Goal: Task Accomplishment & Management: Use online tool/utility

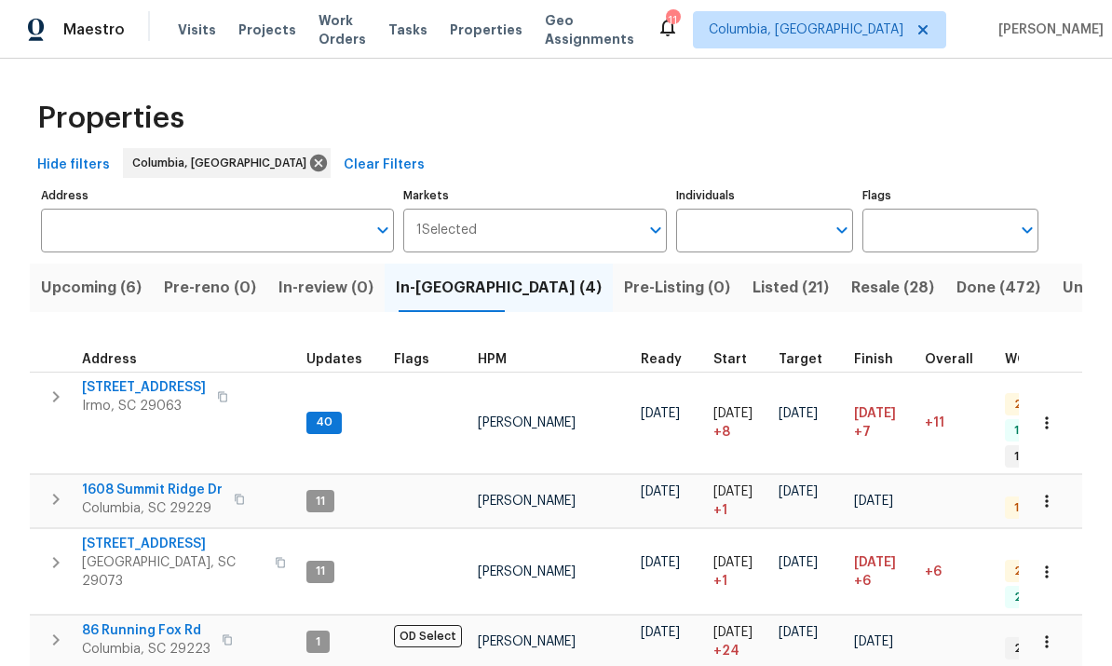
scroll to position [-4, 0]
click at [96, 294] on span "Upcoming (6)" at bounding box center [91, 288] width 101 height 26
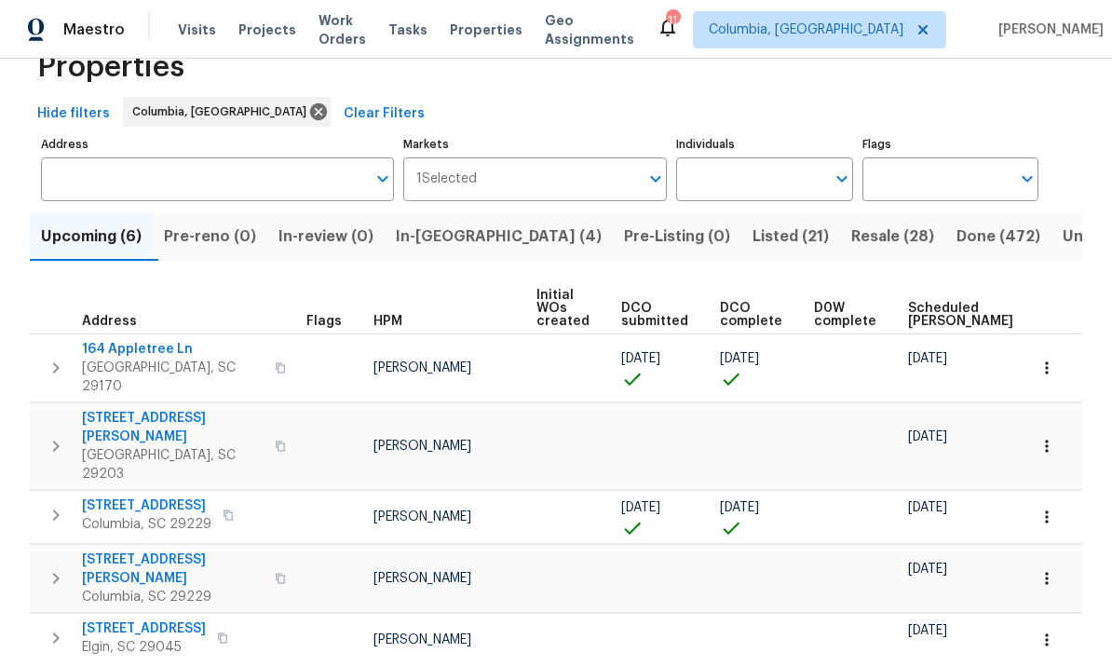
scroll to position [49, 0]
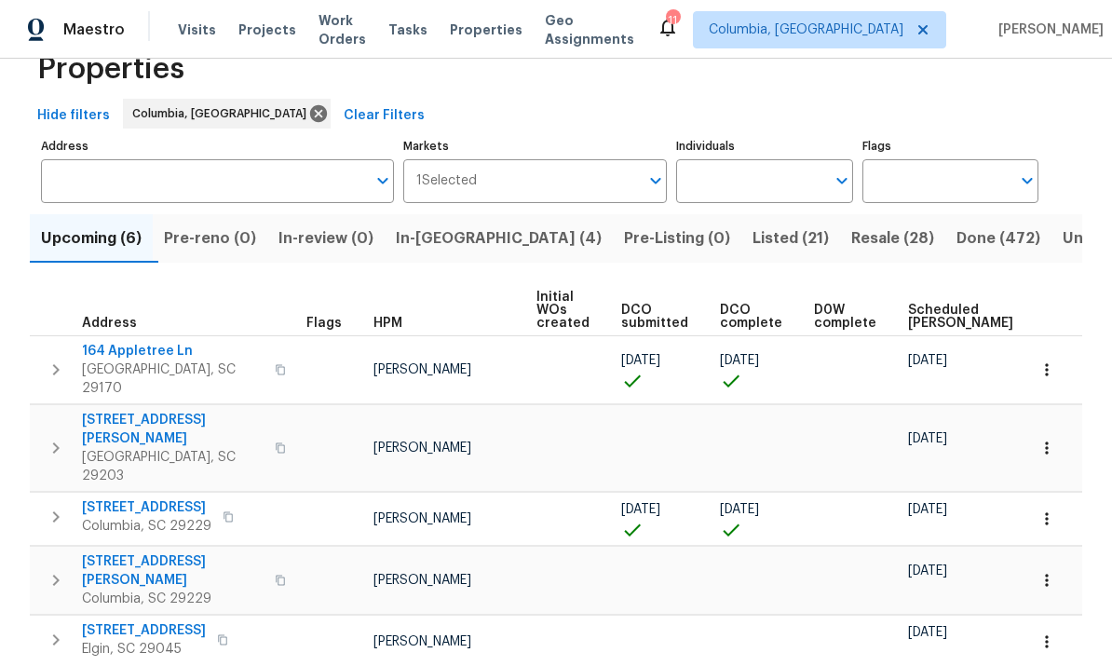
click at [151, 351] on span "164 Appletree Ln" at bounding box center [173, 351] width 182 height 19
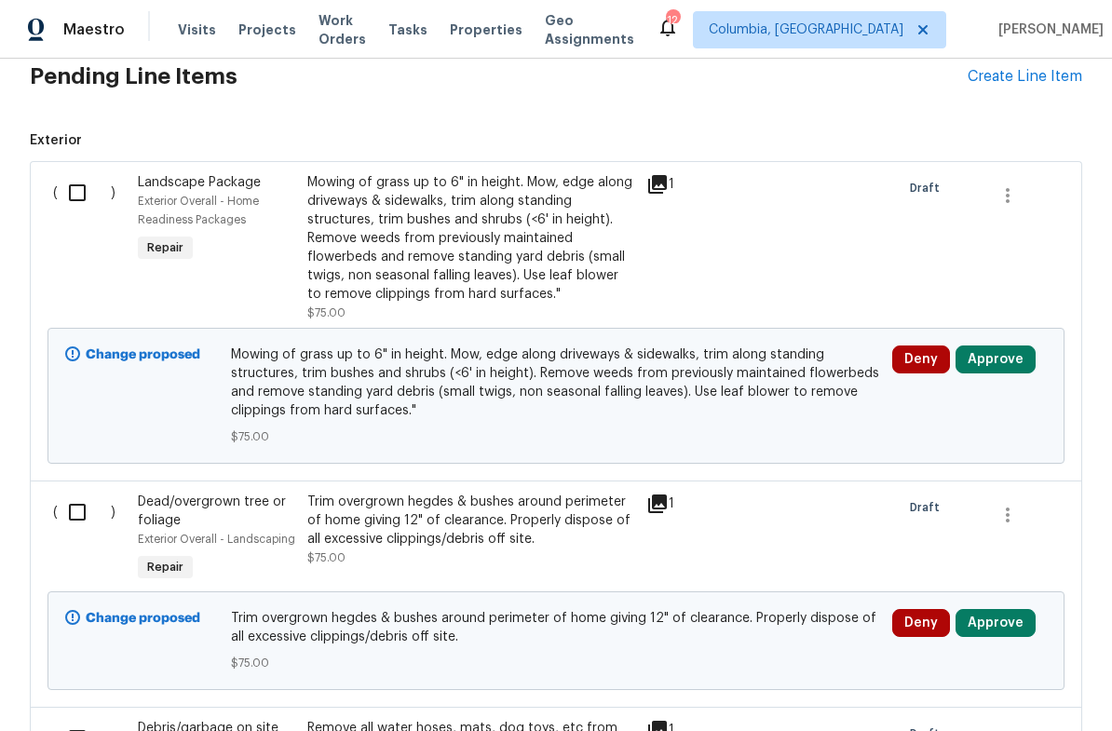
scroll to position [468, 0]
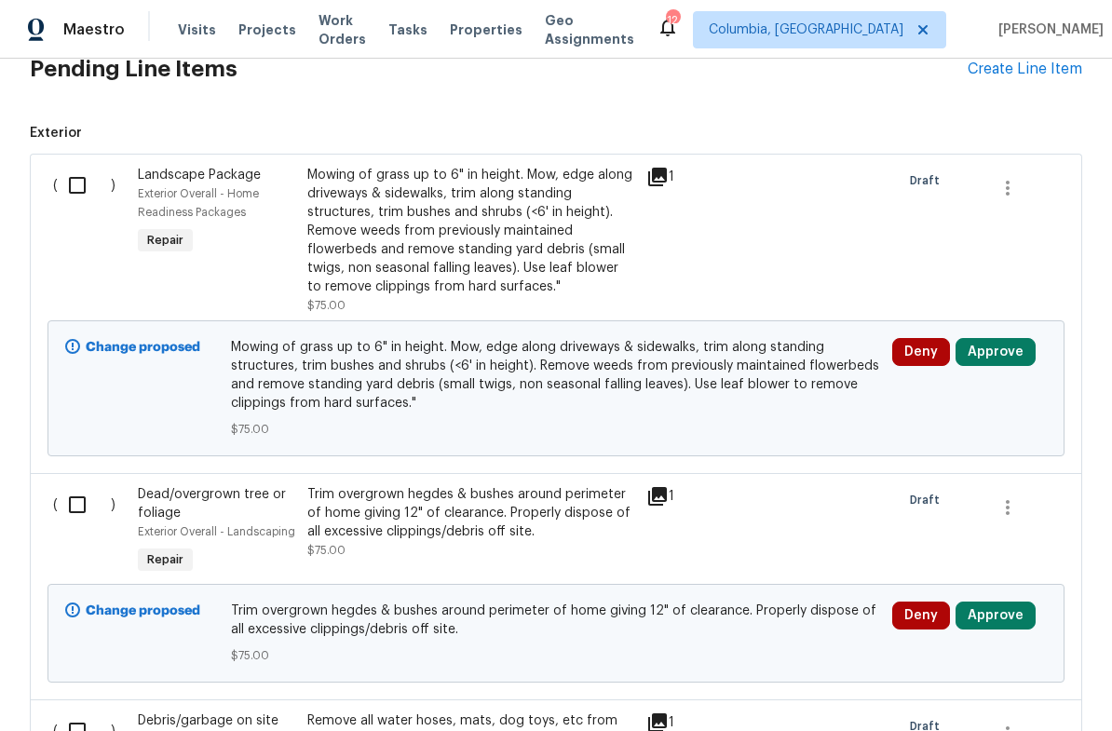
click at [79, 185] on input "checkbox" at bounding box center [84, 185] width 53 height 39
checkbox input "true"
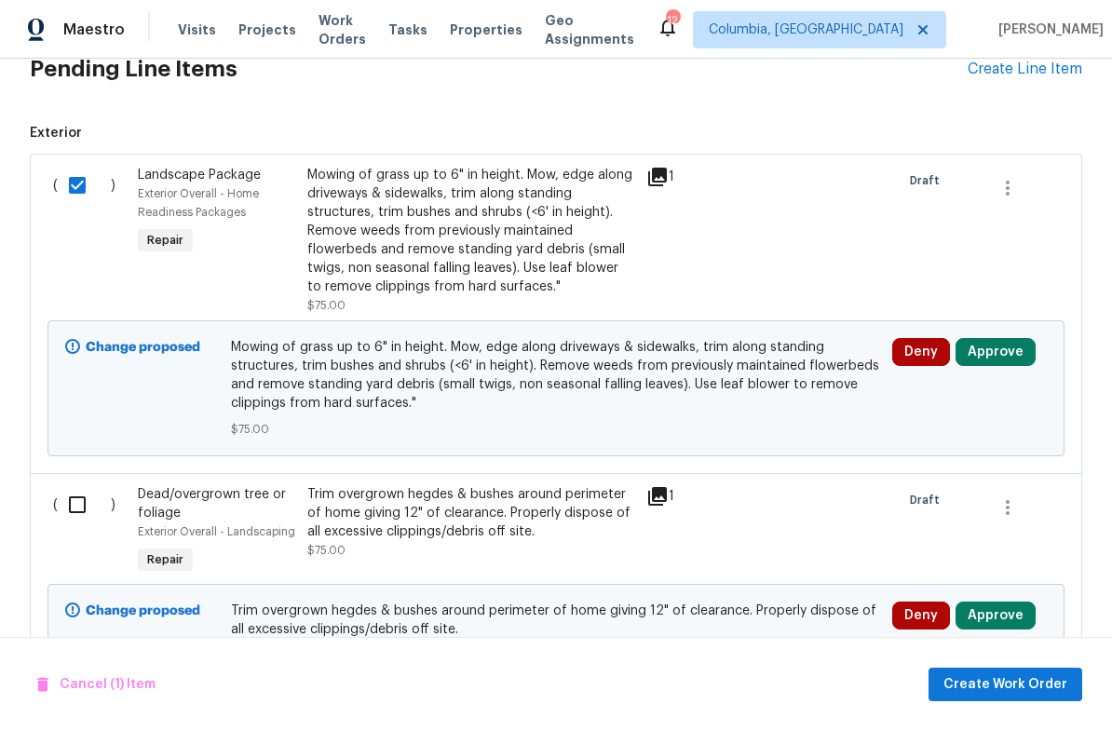
click at [82, 515] on input "checkbox" at bounding box center [84, 504] width 53 height 39
checkbox input "true"
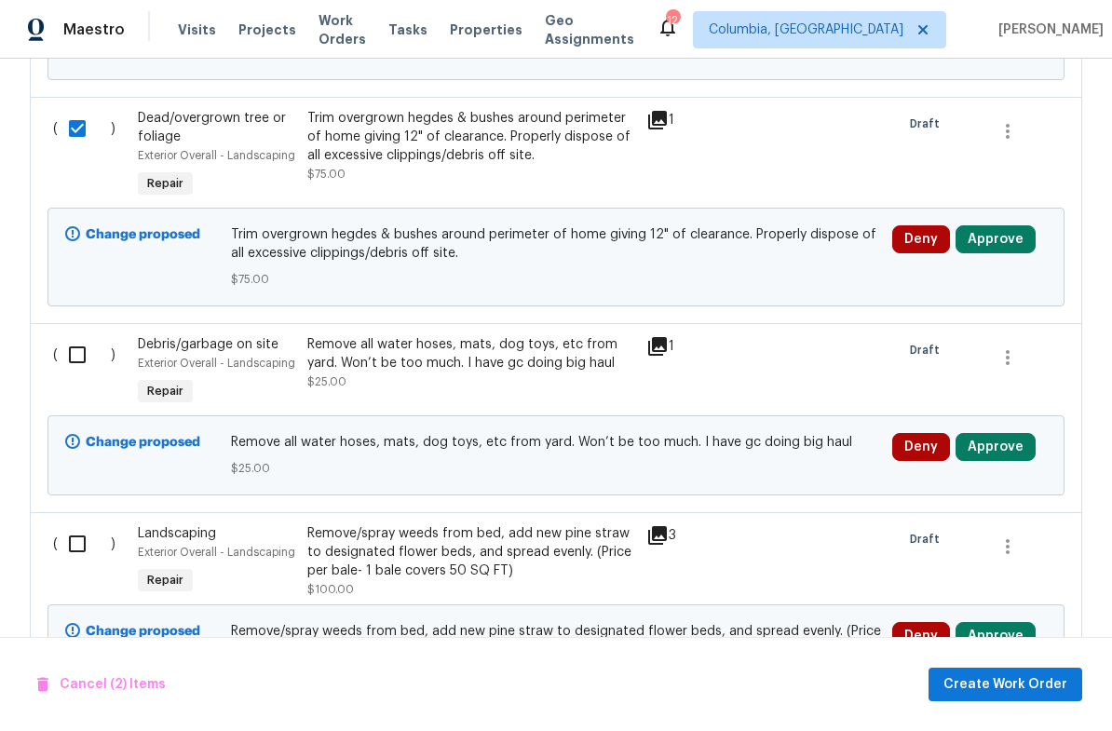
scroll to position [864, 0]
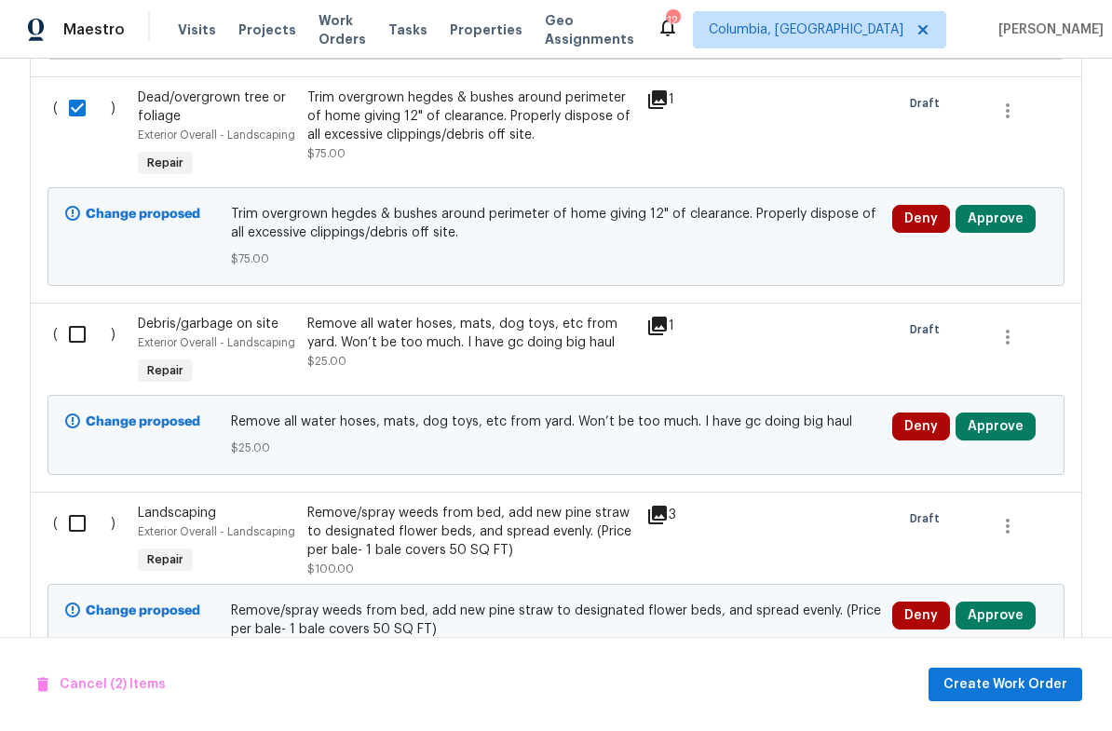
click at [84, 342] on input "checkbox" at bounding box center [84, 334] width 53 height 39
checkbox input "true"
click at [84, 521] on input "checkbox" at bounding box center [84, 523] width 53 height 39
checkbox input "true"
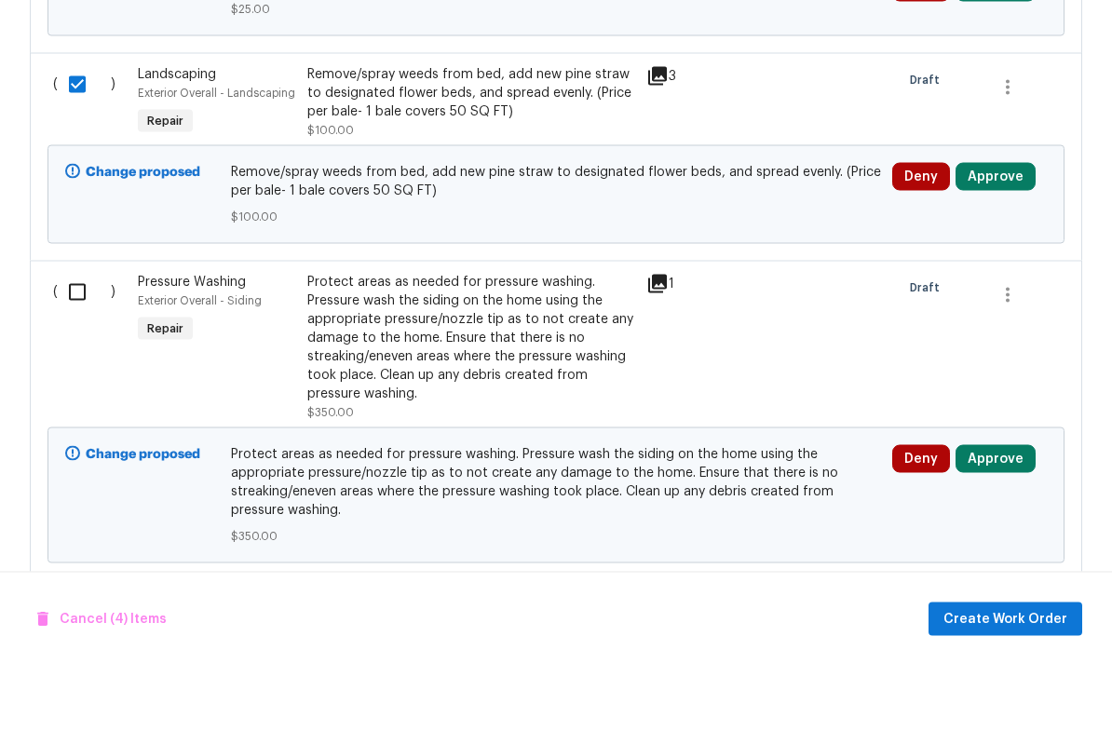
scroll to position [46, 0]
click at [71, 338] on input "checkbox" at bounding box center [84, 357] width 53 height 39
checkbox input "true"
click at [997, 673] on span "Create Work Order" at bounding box center [1006, 684] width 124 height 23
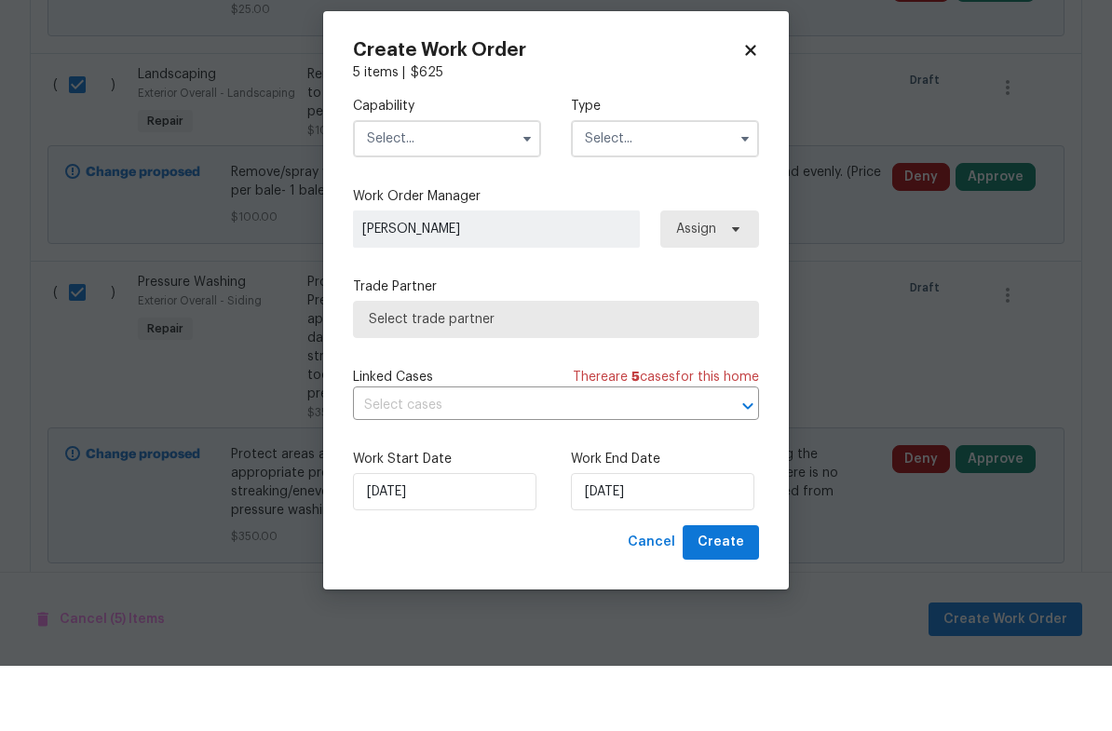
click at [417, 185] on input "text" at bounding box center [447, 203] width 188 height 37
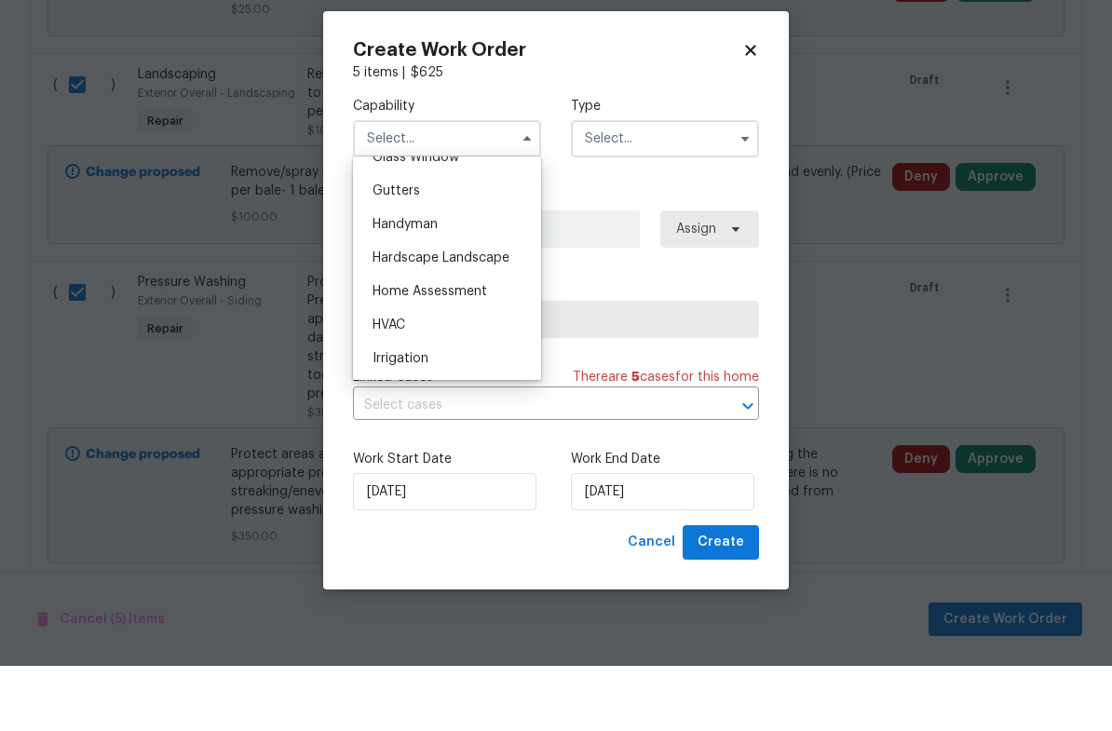
scroll to position [975, 0]
click at [494, 320] on span "Hardscape Landscape" at bounding box center [441, 326] width 137 height 13
type input "Hardscape Landscape"
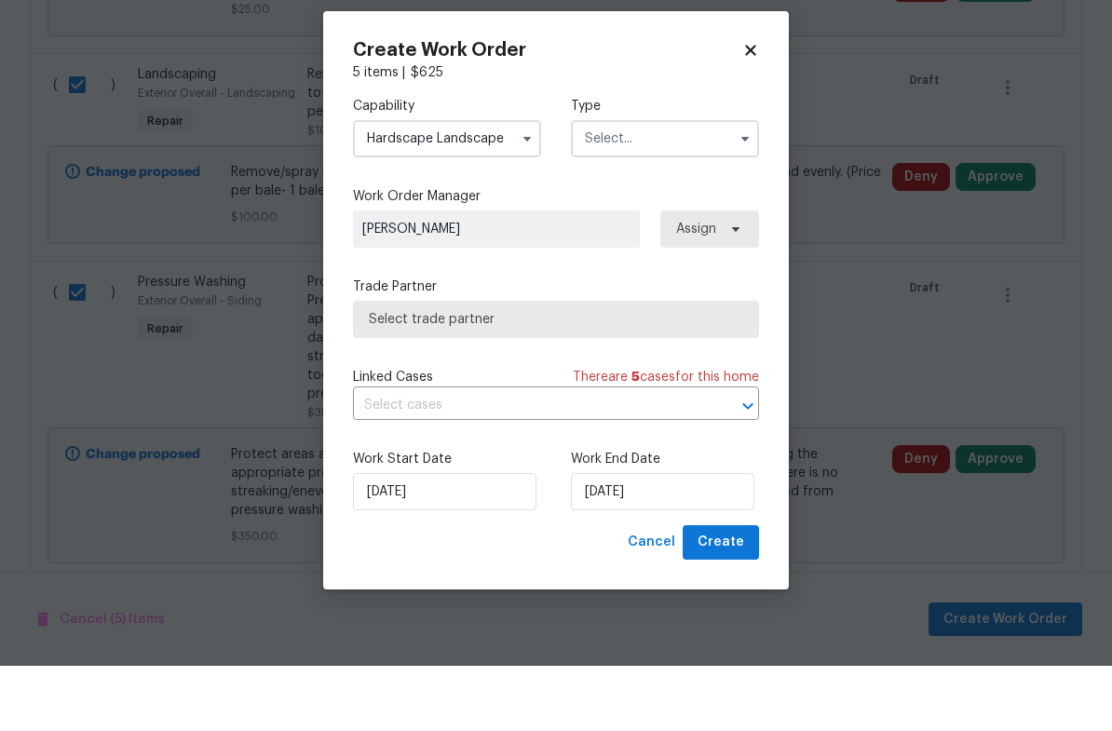
click at [667, 185] on input "text" at bounding box center [665, 203] width 188 height 37
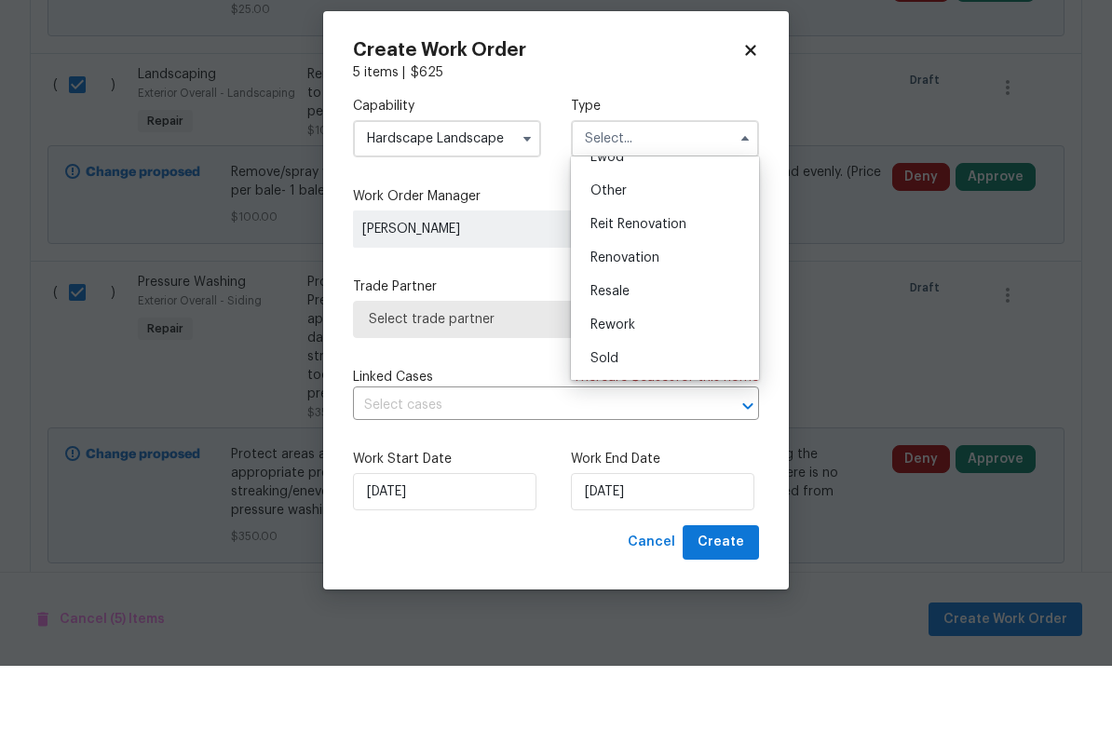
scroll to position [222, 0]
click at [663, 306] on div "Renovation" at bounding box center [665, 323] width 179 height 34
type input "Renovation"
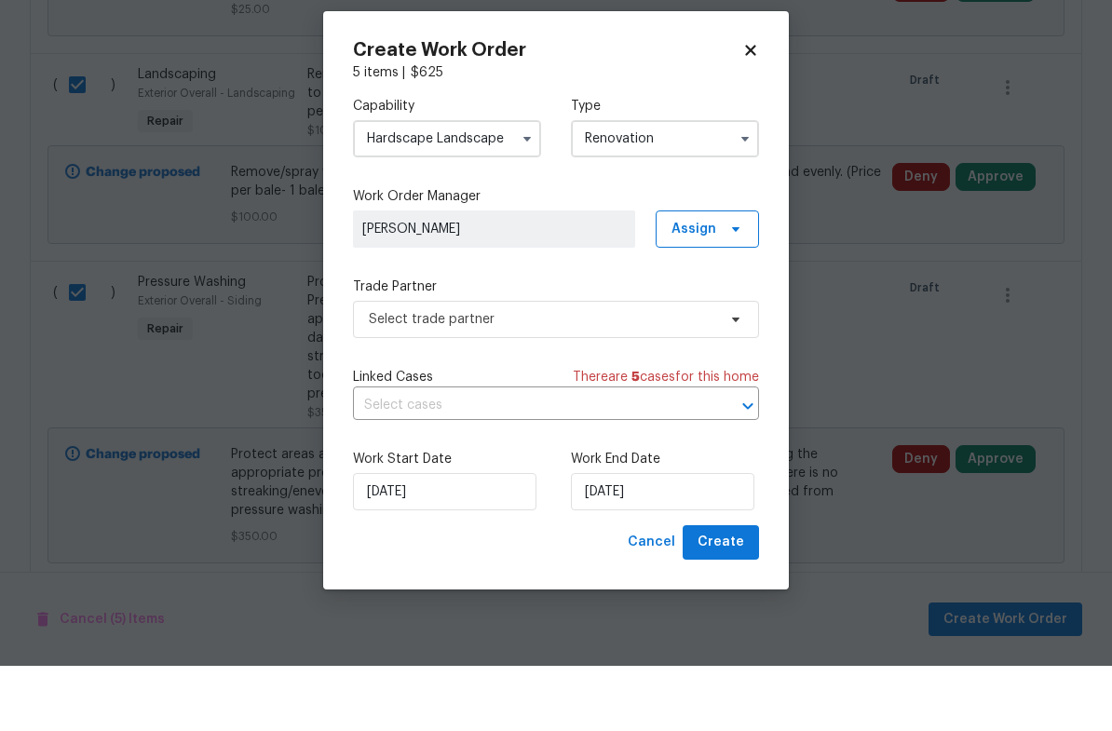
scroll to position [0, 0]
click at [543, 375] on span "Select trade partner" at bounding box center [542, 384] width 347 height 19
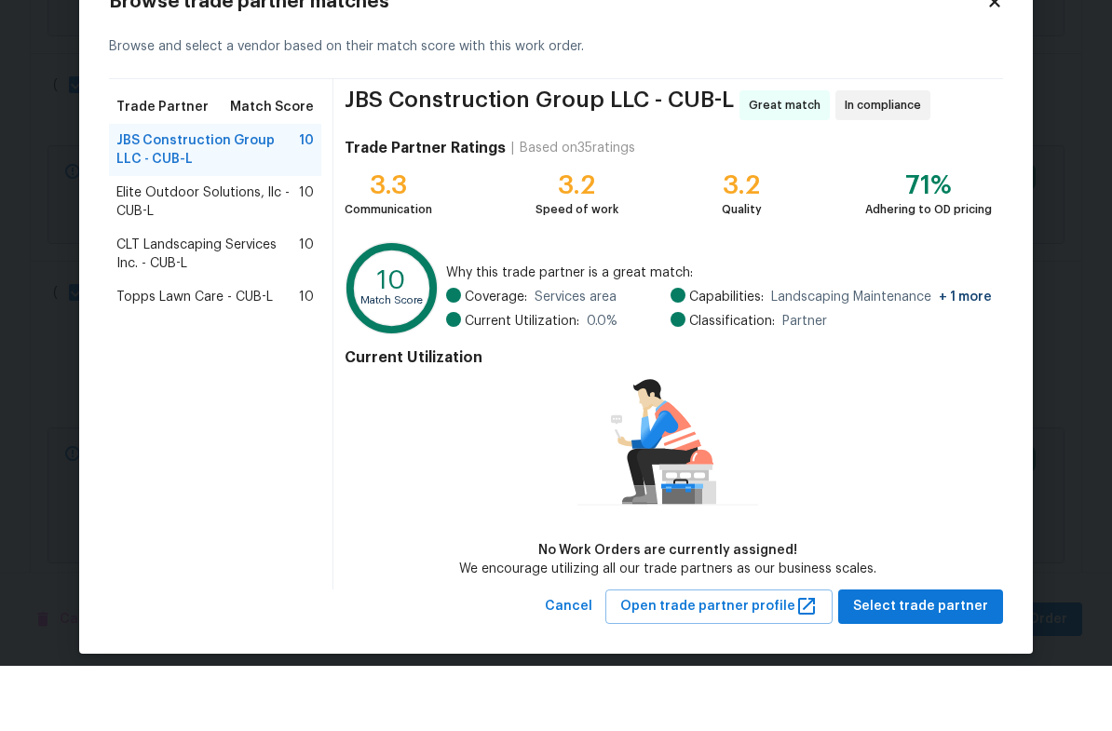
click at [254, 249] on span "Elite Outdoor Solutions, llc - CUB-L" at bounding box center [207, 267] width 183 height 37
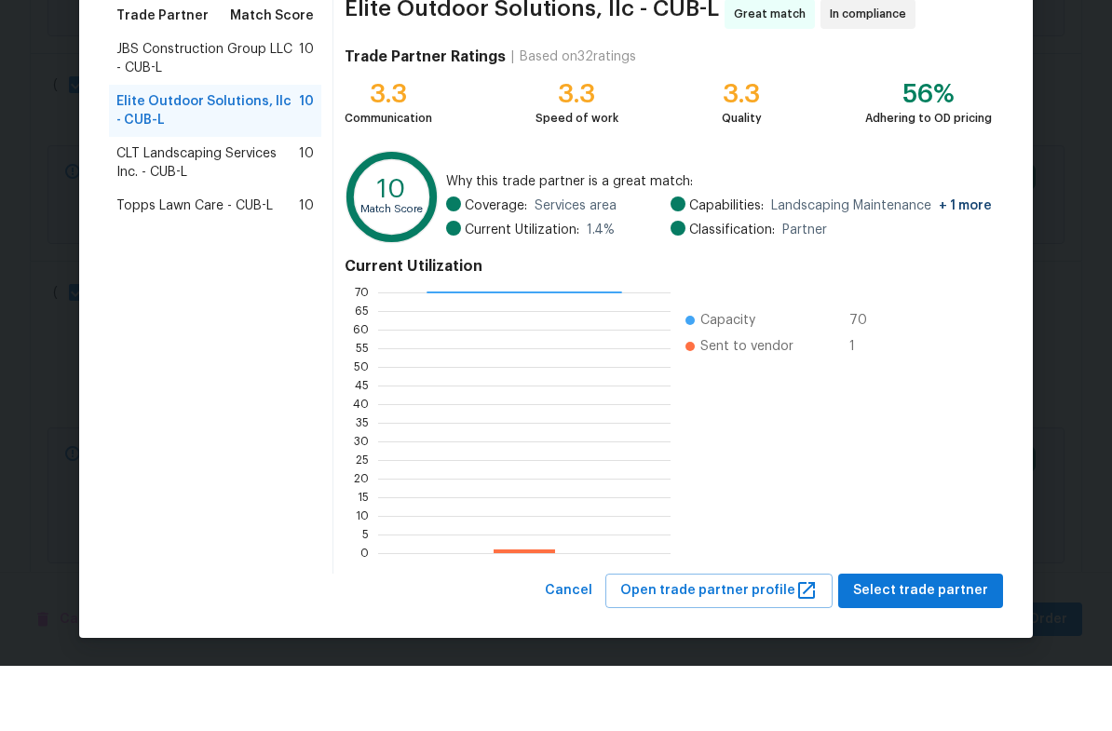
scroll to position [90, 0]
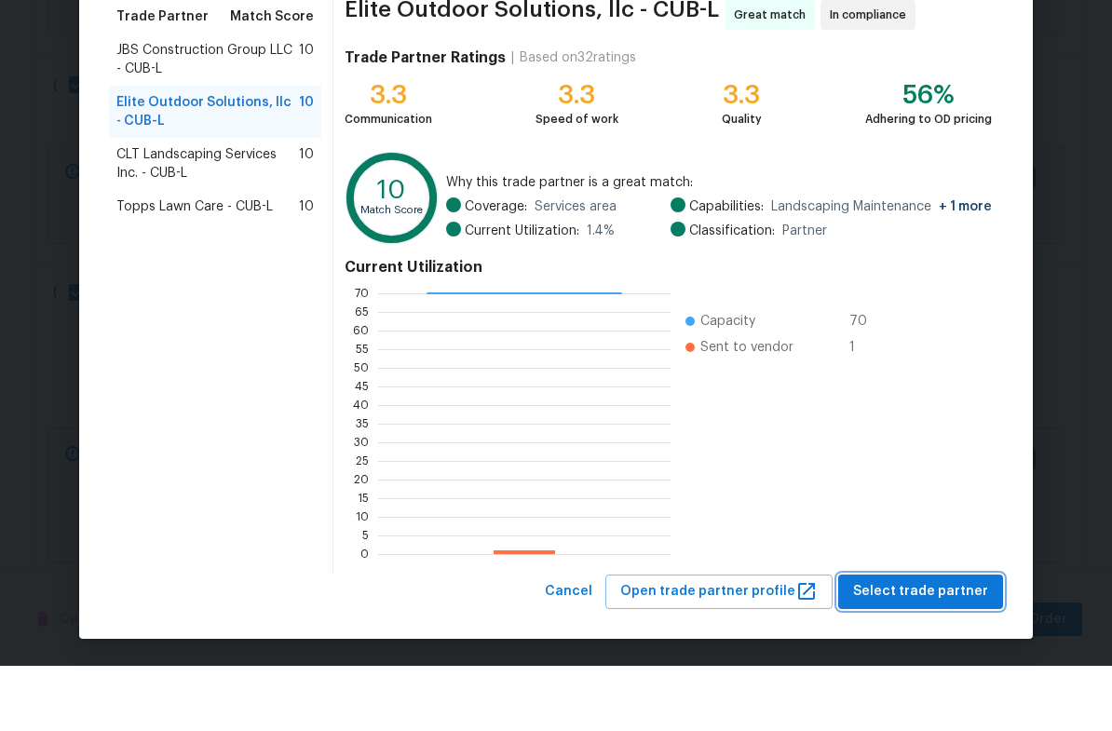
click at [907, 646] on span "Select trade partner" at bounding box center [920, 657] width 135 height 23
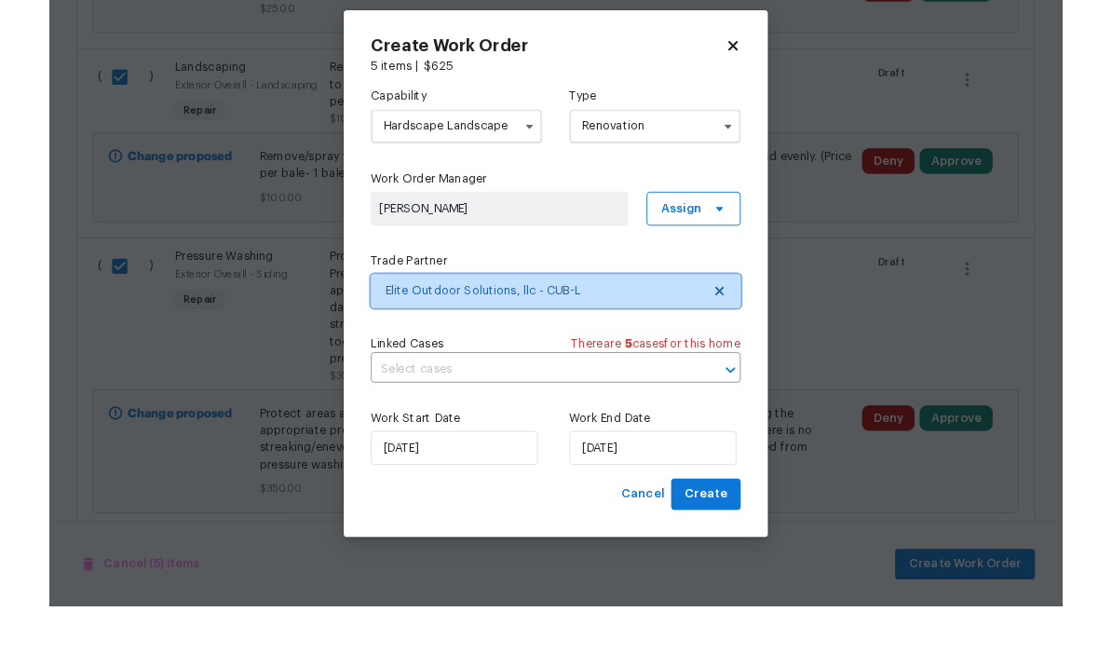
scroll to position [0, 0]
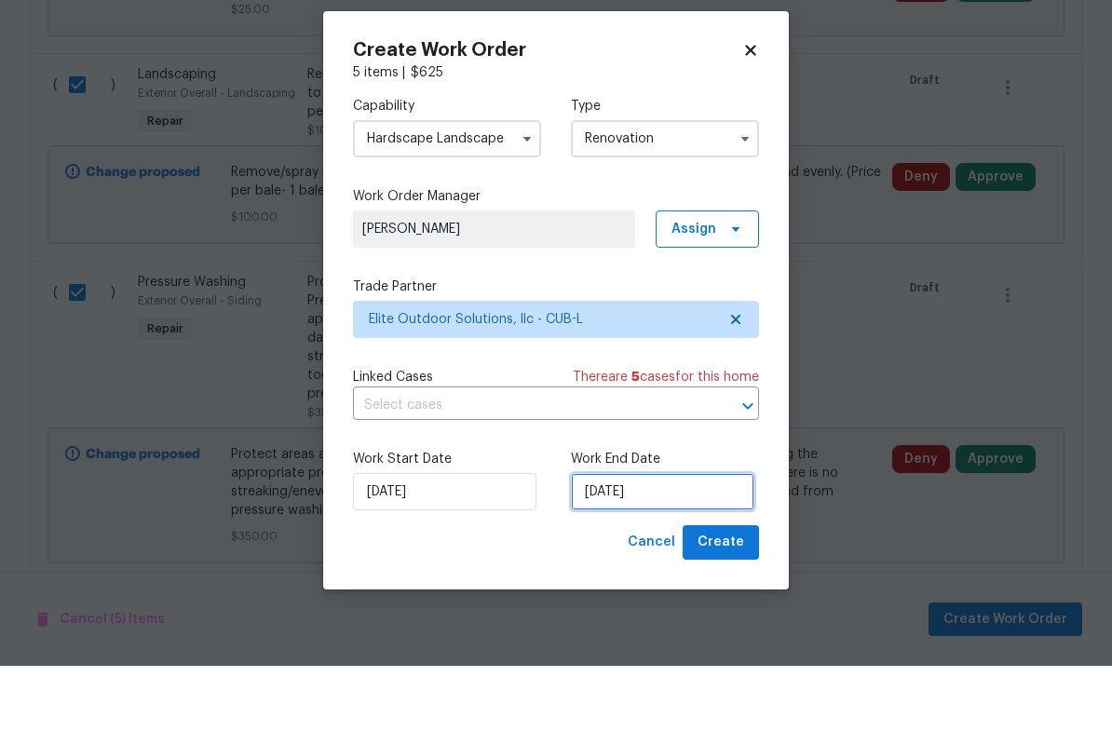
click at [693, 538] on input "[DATE]" at bounding box center [663, 556] width 184 height 37
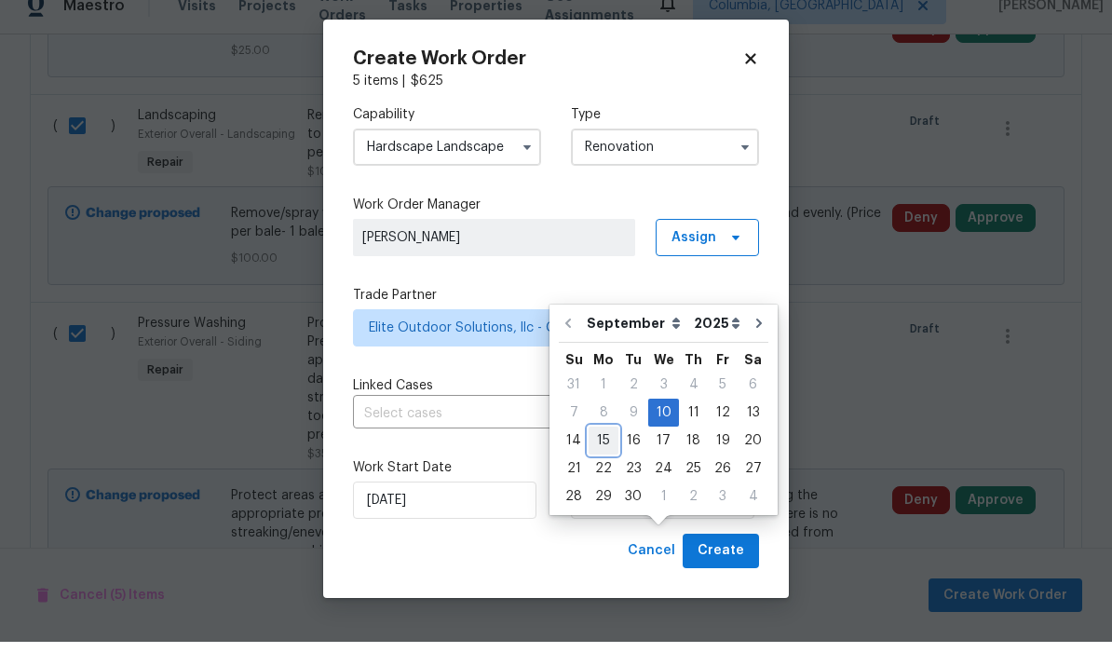
click at [597, 452] on div "15" at bounding box center [604, 465] width 30 height 26
type input "[DATE]"
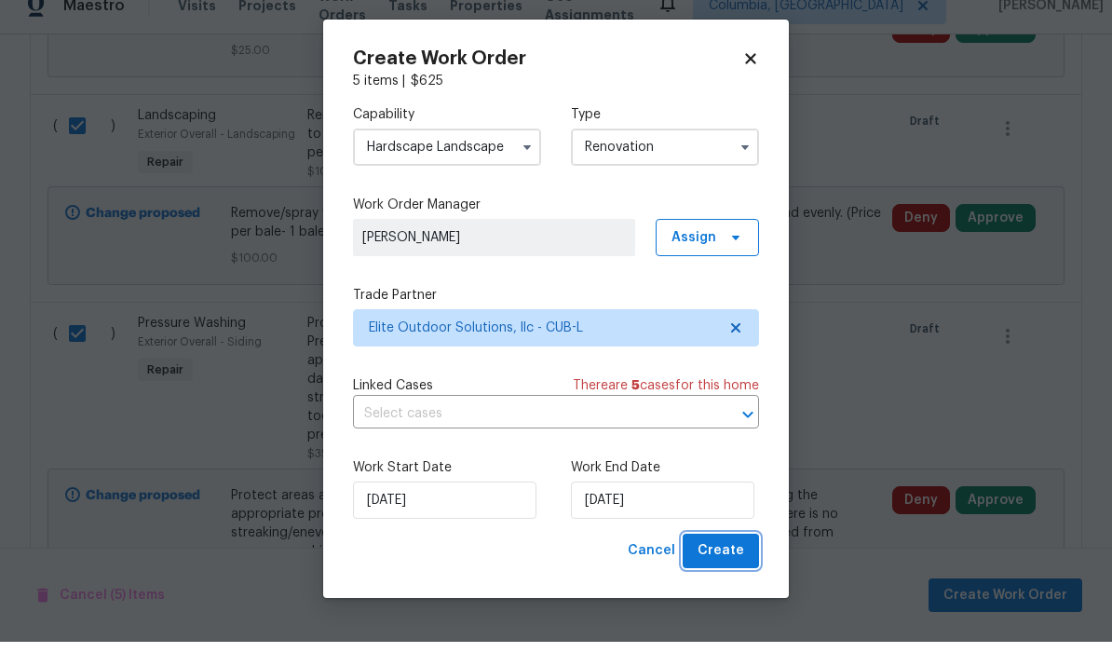
click at [724, 562] on button "Create" at bounding box center [721, 575] width 76 height 34
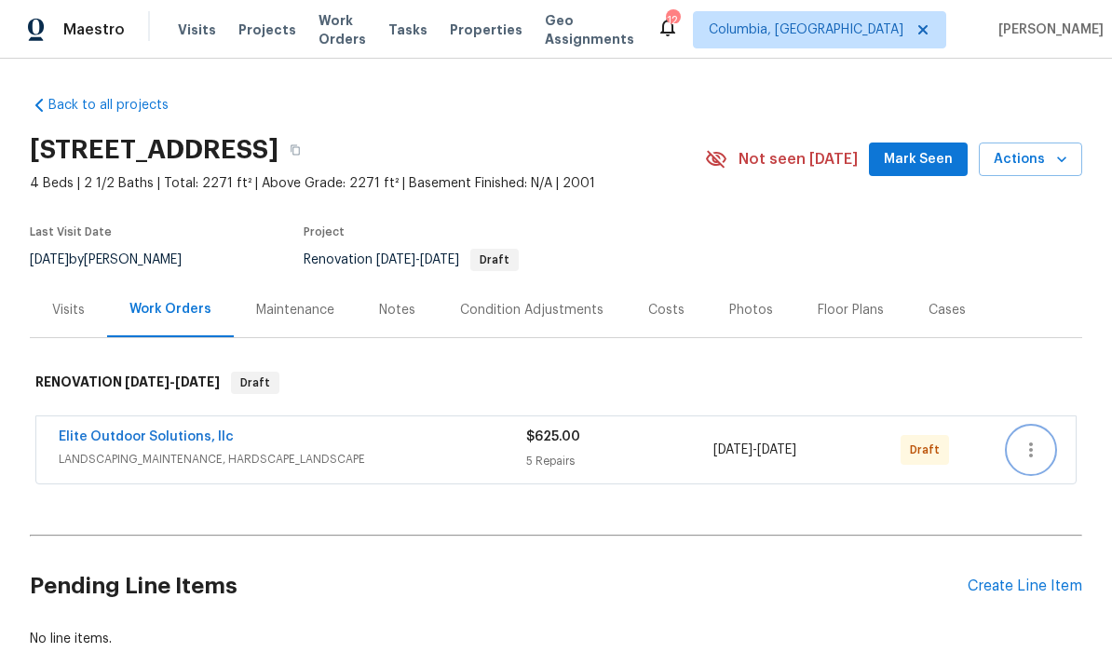
click at [1041, 453] on icon "button" at bounding box center [1031, 450] width 22 height 22
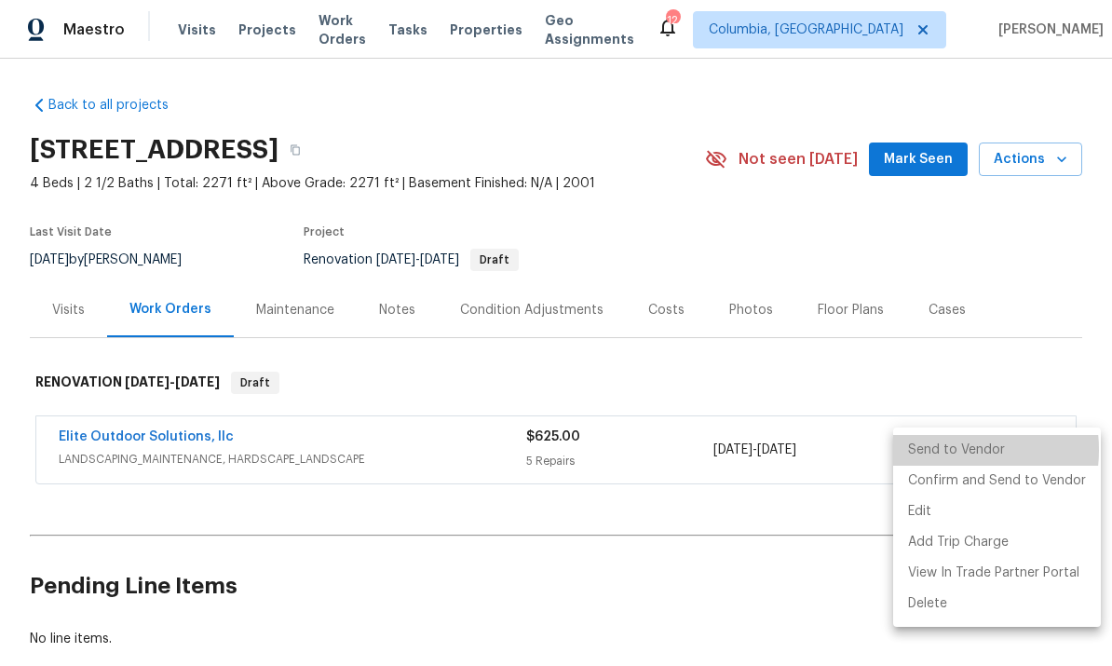
click at [943, 451] on li "Send to Vendor" at bounding box center [997, 450] width 208 height 31
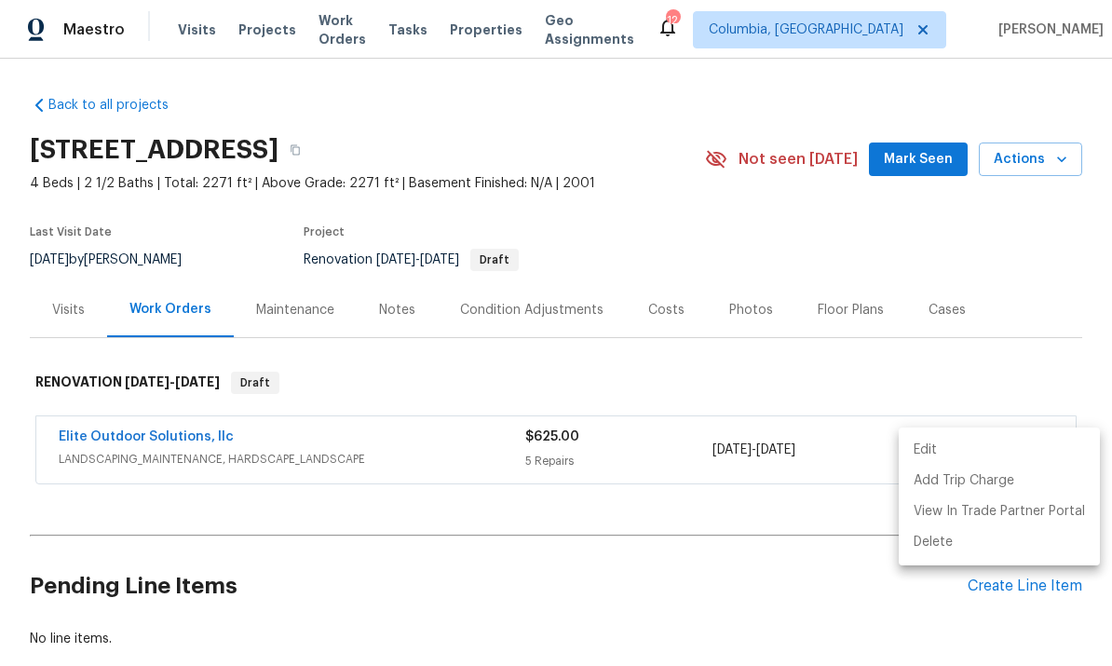
click at [582, 374] on div at bounding box center [556, 333] width 1112 height 666
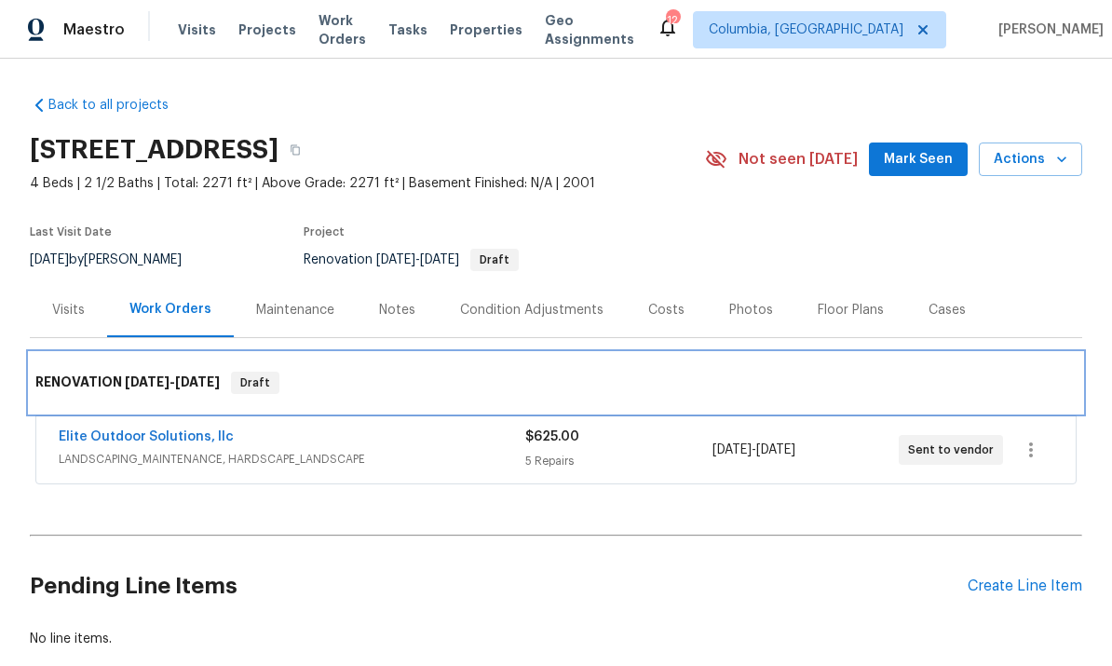
click at [1020, 388] on div "RENOVATION [DATE] - [DATE] Draft" at bounding box center [555, 383] width 1041 height 22
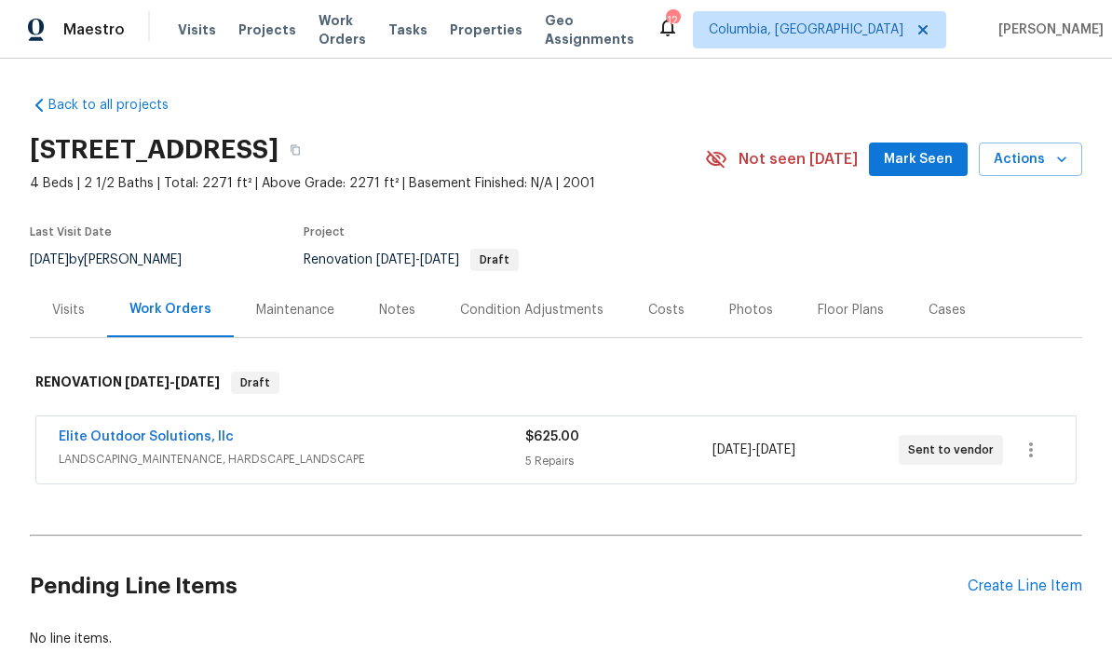
click at [519, 532] on div "Back to all projects [STREET_ADDRESS] 4 Beds | 2 1/2 Baths | Total: 2271 ft² | …" at bounding box center [556, 372] width 1053 height 582
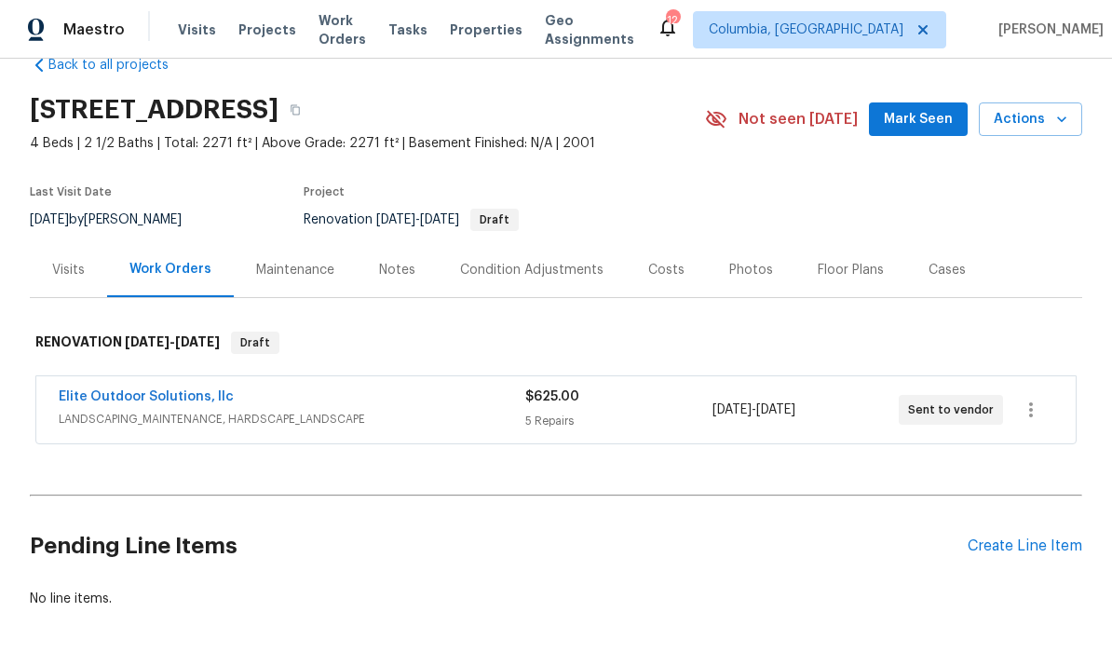
scroll to position [38, 0]
